Goal: Information Seeking & Learning: Learn about a topic

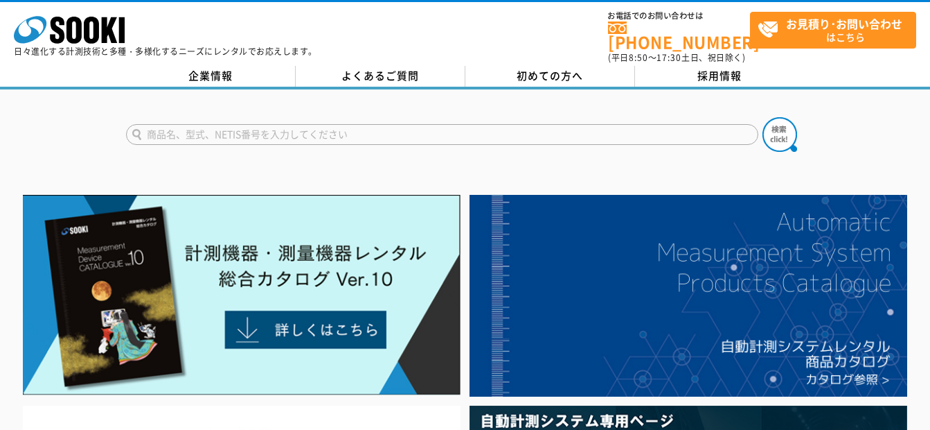
click at [288, 124] on input "text" at bounding box center [442, 134] width 633 height 21
type input "テクノテスター"
click at [782, 121] on img at bounding box center [780, 134] width 35 height 35
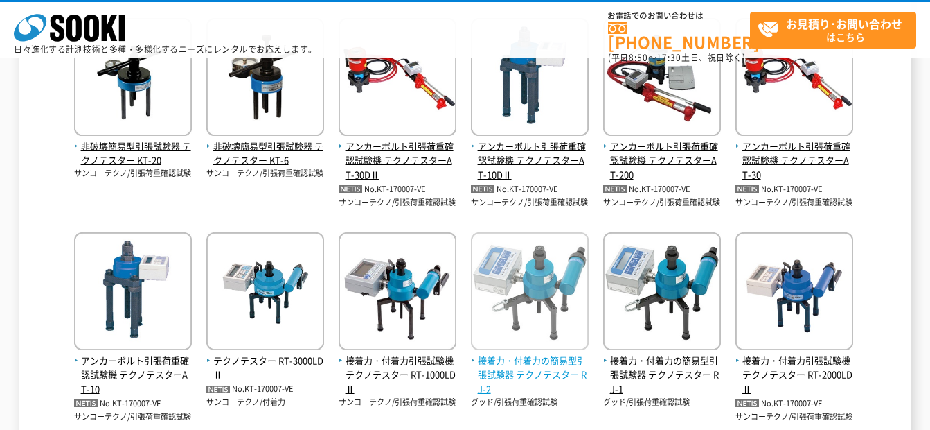
scroll to position [416, 0]
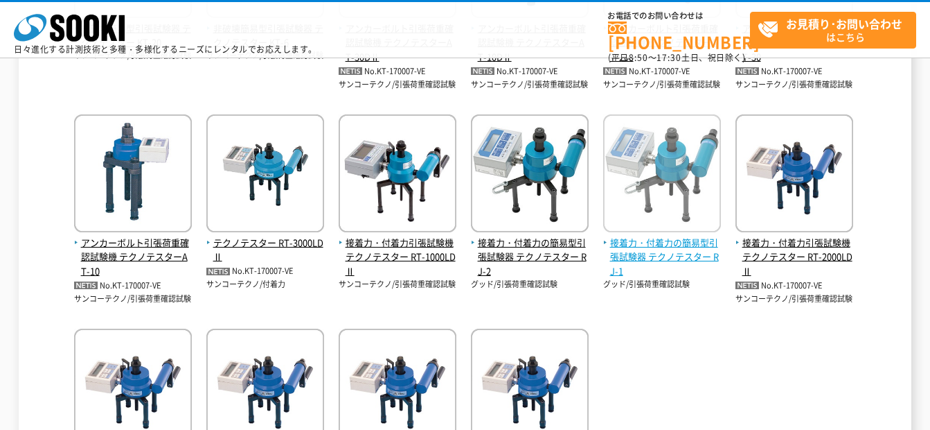
click at [659, 256] on span "接着力・付着力の簡易型引張試験器 テクノテスター RJ-1" at bounding box center [662, 257] width 118 height 43
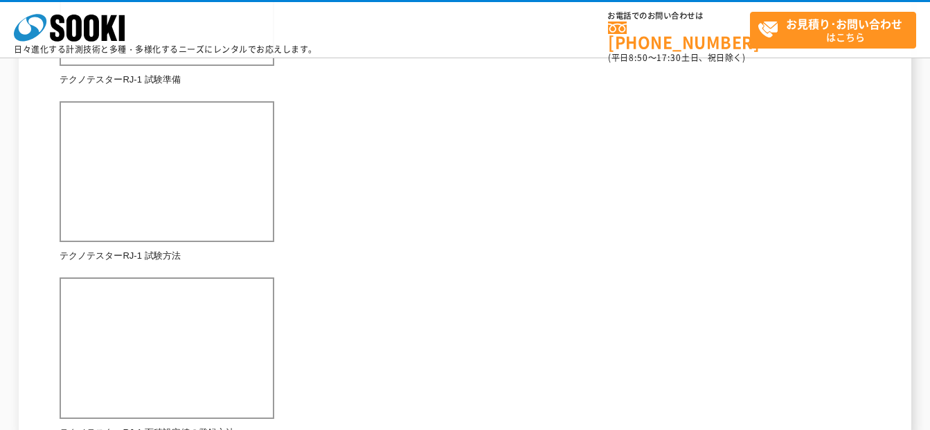
scroll to position [554, 0]
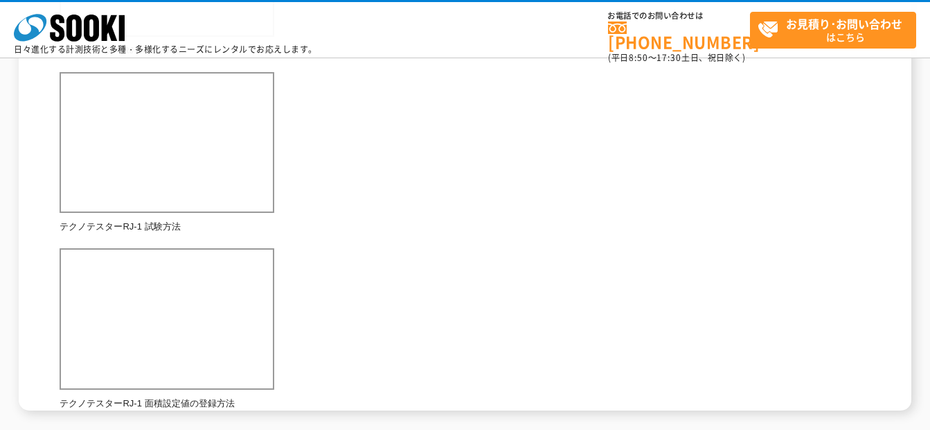
click at [597, 269] on div "外装タイルなどの引張荷重の確認ができます。また、使用するアタッチメントの面積を入力することで単位面積当たりの荷重値を表示できます。 総合カタログ メーカー グ…" at bounding box center [465, 11] width 811 height 800
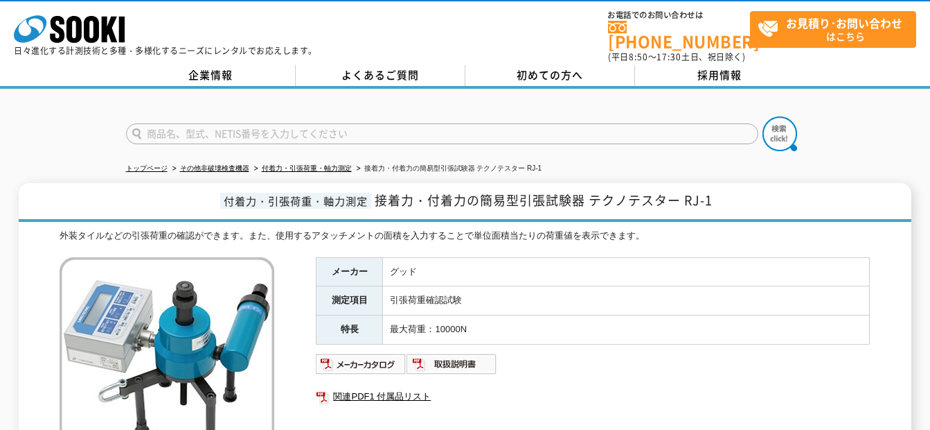
scroll to position [0, 0]
